Goal: Find contact information: Find contact information

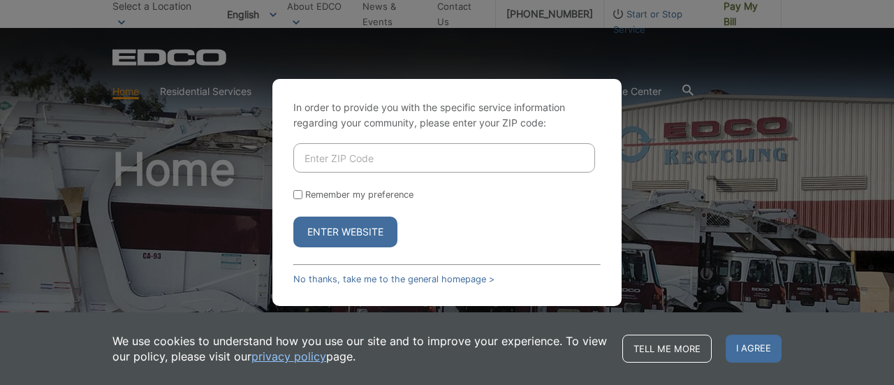
click at [630, 184] on div "In order to provide you with the specific service information regarding your co…" at bounding box center [447, 192] width 894 height 385
click at [487, 155] on input "Enter ZIP Code" at bounding box center [444, 157] width 302 height 29
type input "90755"
click at [350, 237] on button "Enter Website" at bounding box center [345, 231] width 104 height 31
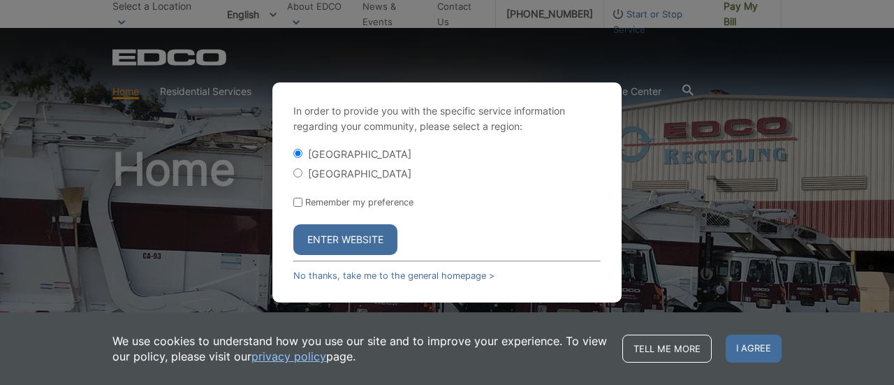
click at [383, 232] on button "Enter Website" at bounding box center [345, 239] width 104 height 31
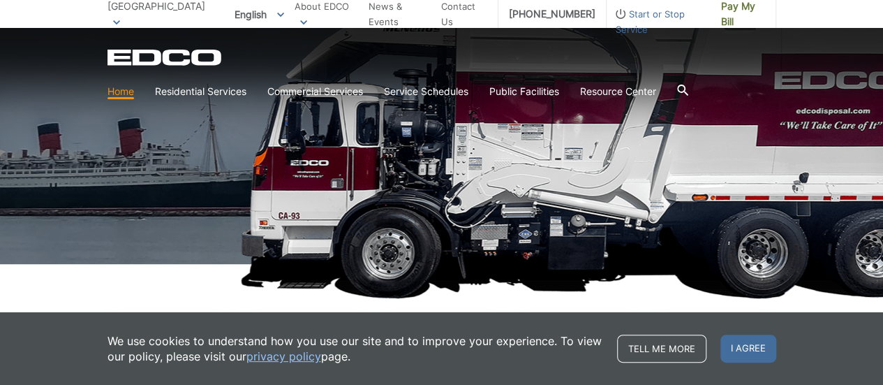
scroll to position [184, 0]
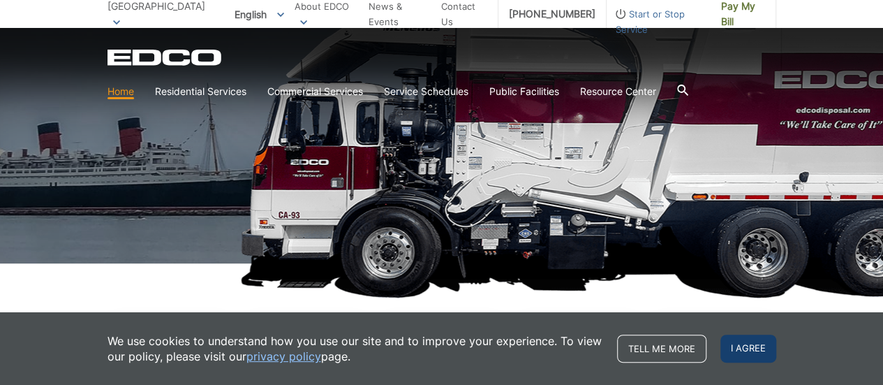
click at [770, 342] on span "I agree" at bounding box center [748, 348] width 56 height 28
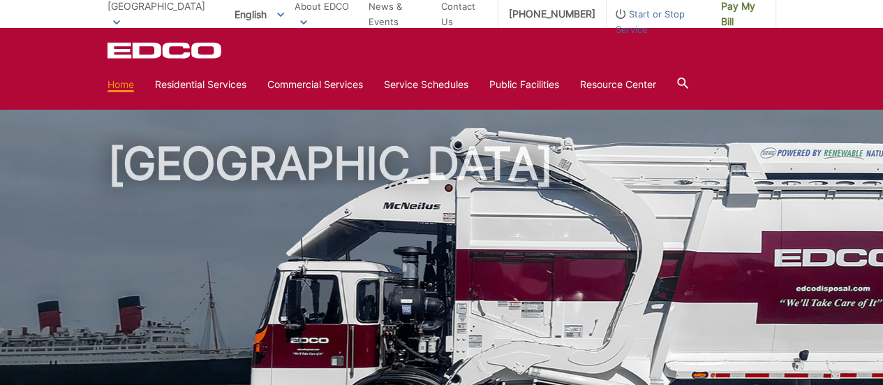
scroll to position [0, 0]
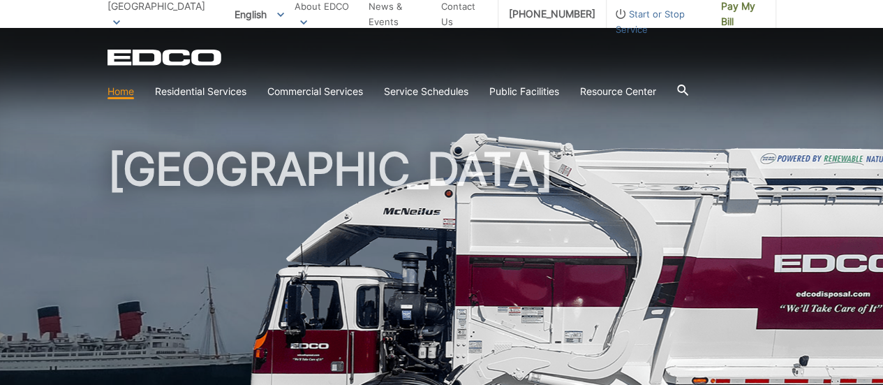
click at [320, 79] on section "Home Residential Services Curbside Pickup No services offered Dumpster Service …" at bounding box center [442, 91] width 669 height 27
click at [681, 90] on section "Home Residential Services Curbside Pickup No services offered Dumpster Service …" at bounding box center [442, 91] width 669 height 27
click at [478, 12] on link "Contact Us" at bounding box center [464, 14] width 46 height 31
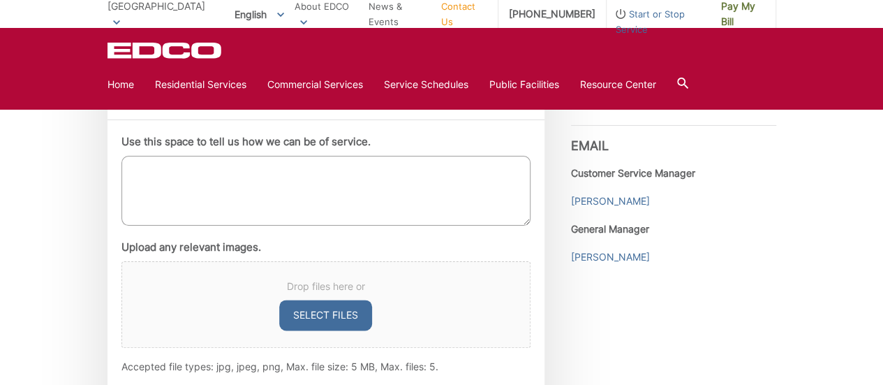
scroll to position [811, 0]
